Goal: Obtain resource: Obtain resource

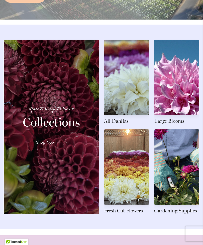
scroll to position [527, 0]
click at [137, 108] on link at bounding box center [126, 82] width 45 height 85
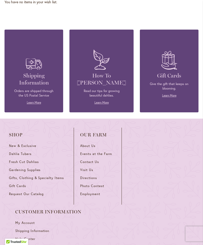
scroll to position [885, 0]
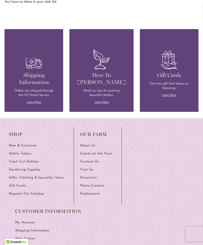
click at [100, 81] on h4 "How To [PERSON_NAME]" at bounding box center [101, 79] width 49 height 14
click at [103, 100] on link "Learn More" at bounding box center [102, 102] width 14 height 4
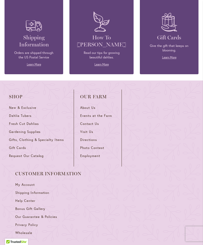
scroll to position [922, 0]
click at [34, 154] on span "Request Our Catalog" at bounding box center [26, 156] width 35 height 4
